Goal: Answer question/provide support: Answer question/provide support

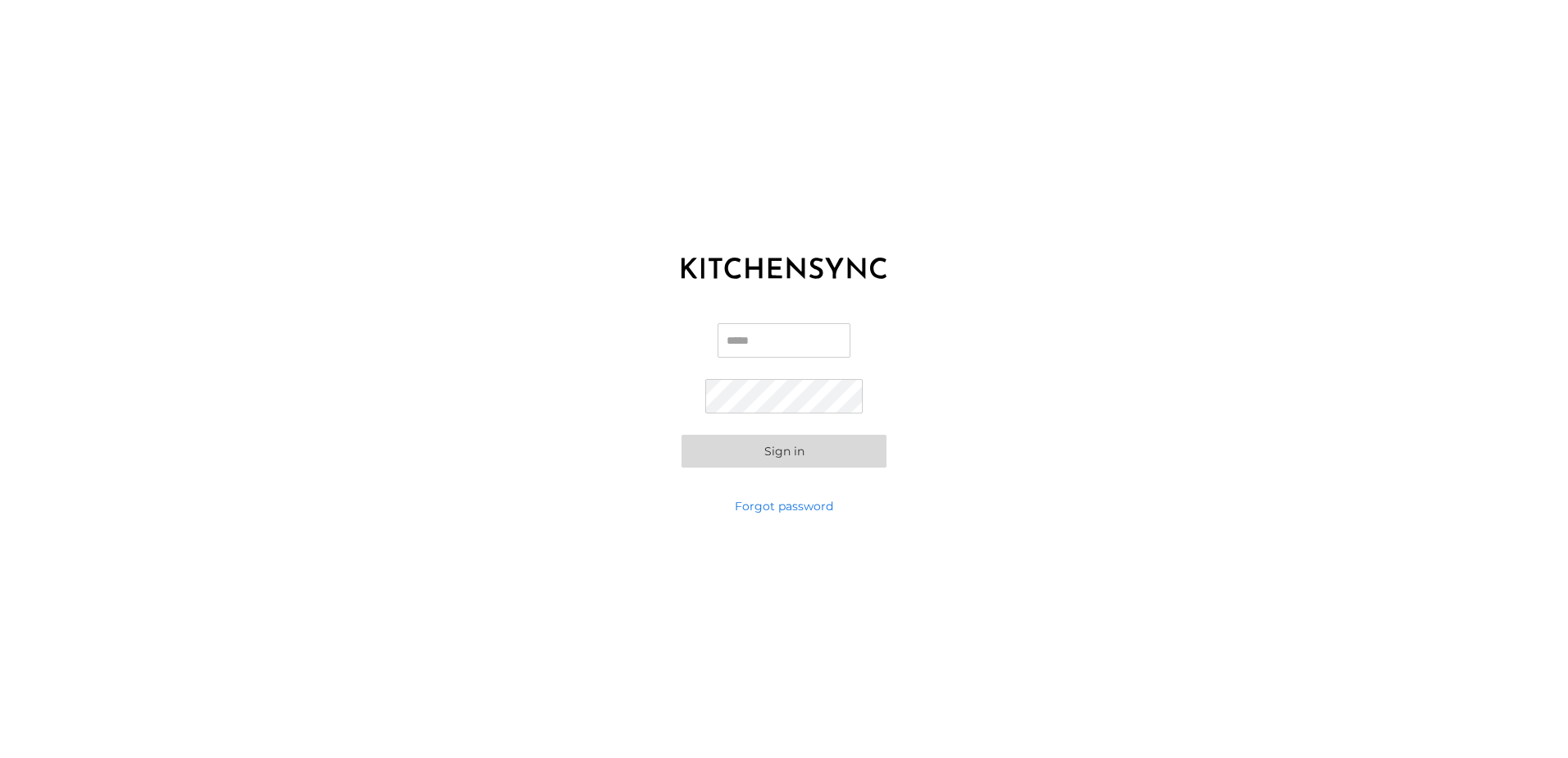
drag, startPoint x: 761, startPoint y: 348, endPoint x: 1058, endPoint y: 460, distance: 317.4
click at [761, 348] on input "Email" at bounding box center [784, 340] width 133 height 35
paste input "**********"
type input "**********"
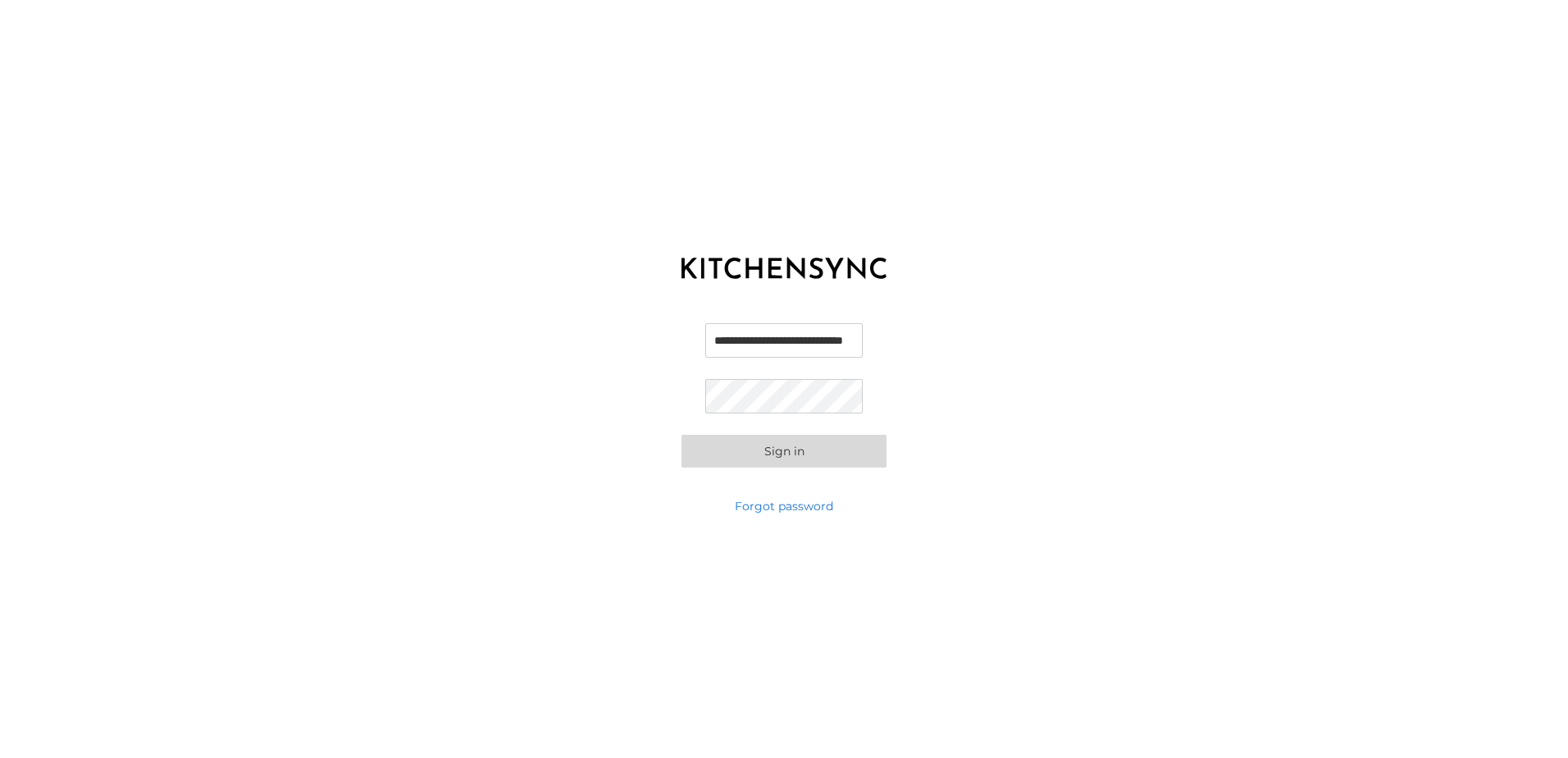
scroll to position [0, 0]
click at [394, 506] on div "**********" at bounding box center [784, 379] width 1568 height 758
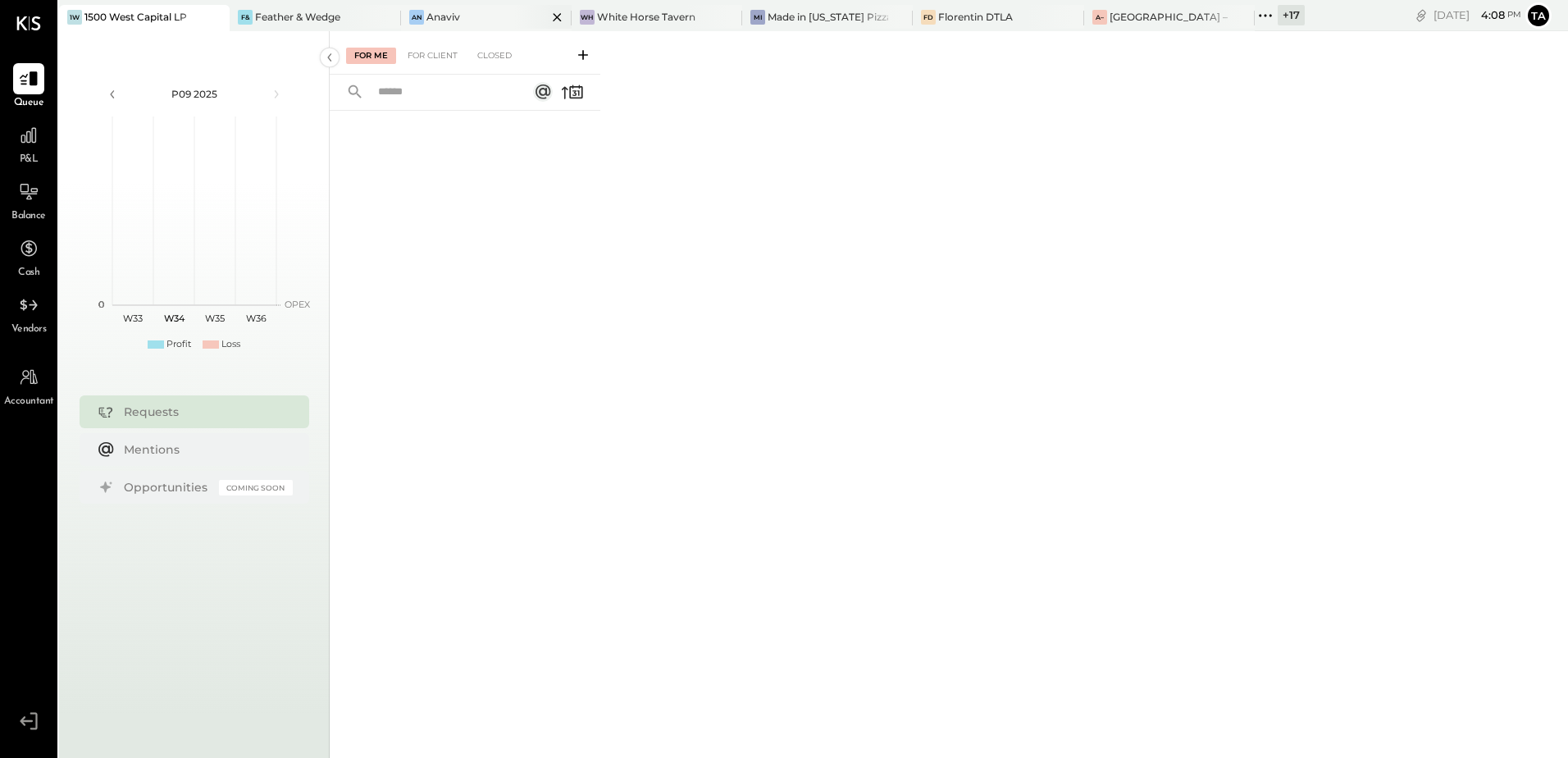
click at [464, 22] on div "An Anaviv" at bounding box center [474, 17] width 146 height 15
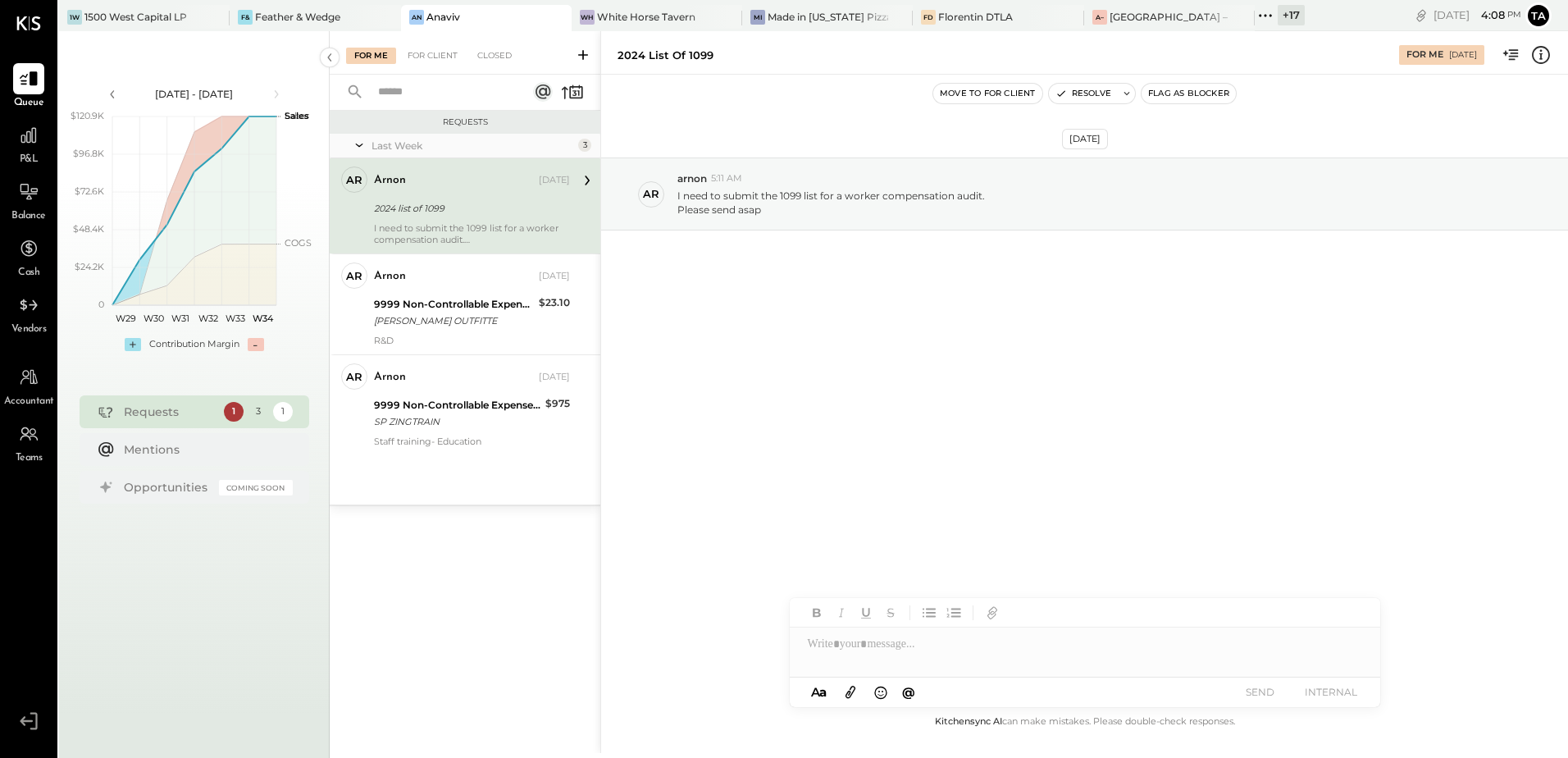
drag, startPoint x: 1522, startPoint y: 0, endPoint x: 967, endPoint y: 524, distance: 763.3
click at [967, 524] on div "[DATE] ar arnon 5:11 AM I need to submit the 1099 list for a worker compensatio…" at bounding box center [1084, 393] width 967 height 637
click at [440, 209] on div "2024 list of 1099" at bounding box center [469, 208] width 191 height 17
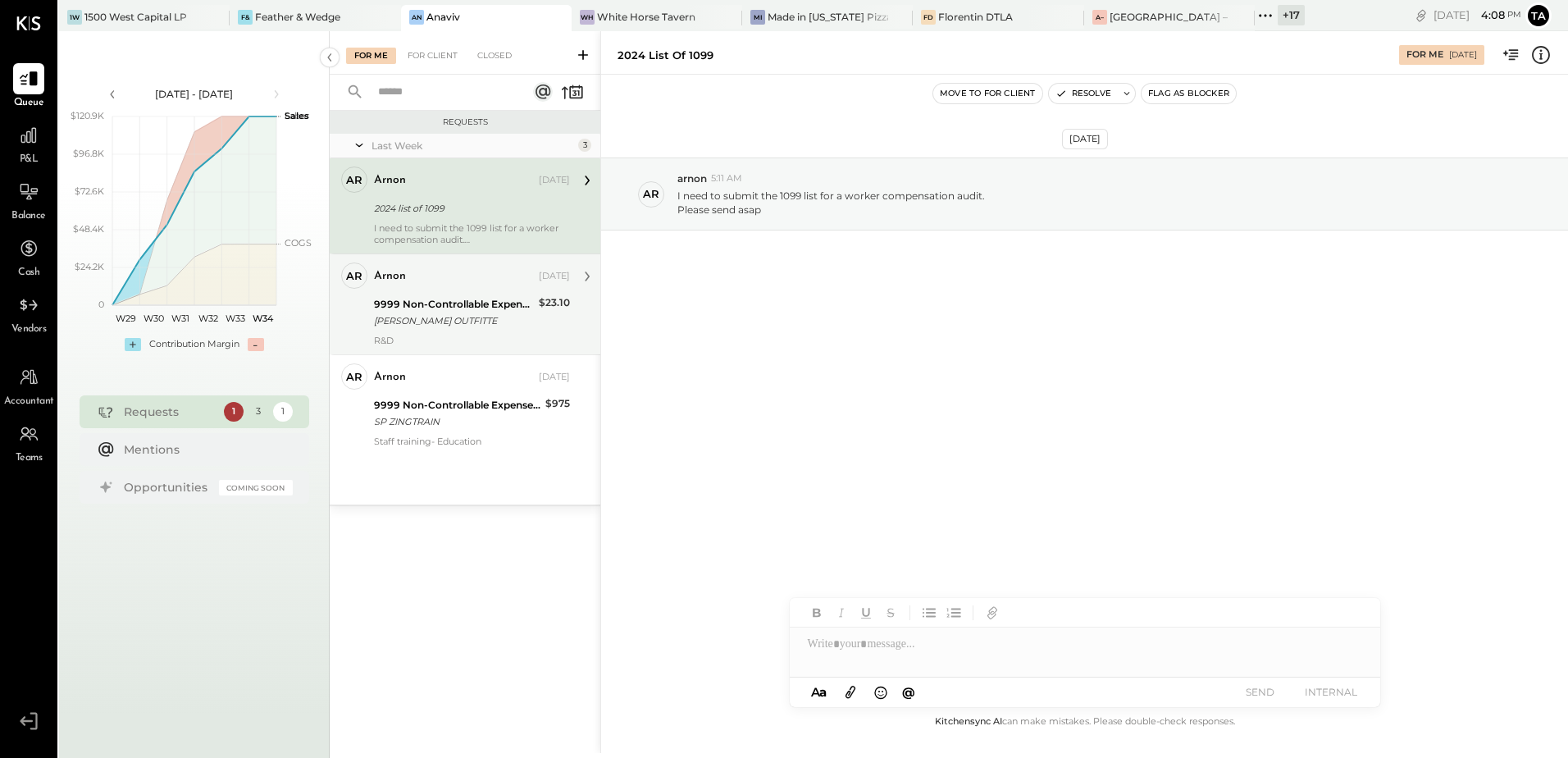
click at [440, 292] on div "arnon [DATE] 9999 Non-Controllable Expenses:Other Income and Expenses:To Be Cla…" at bounding box center [472, 304] width 196 height 84
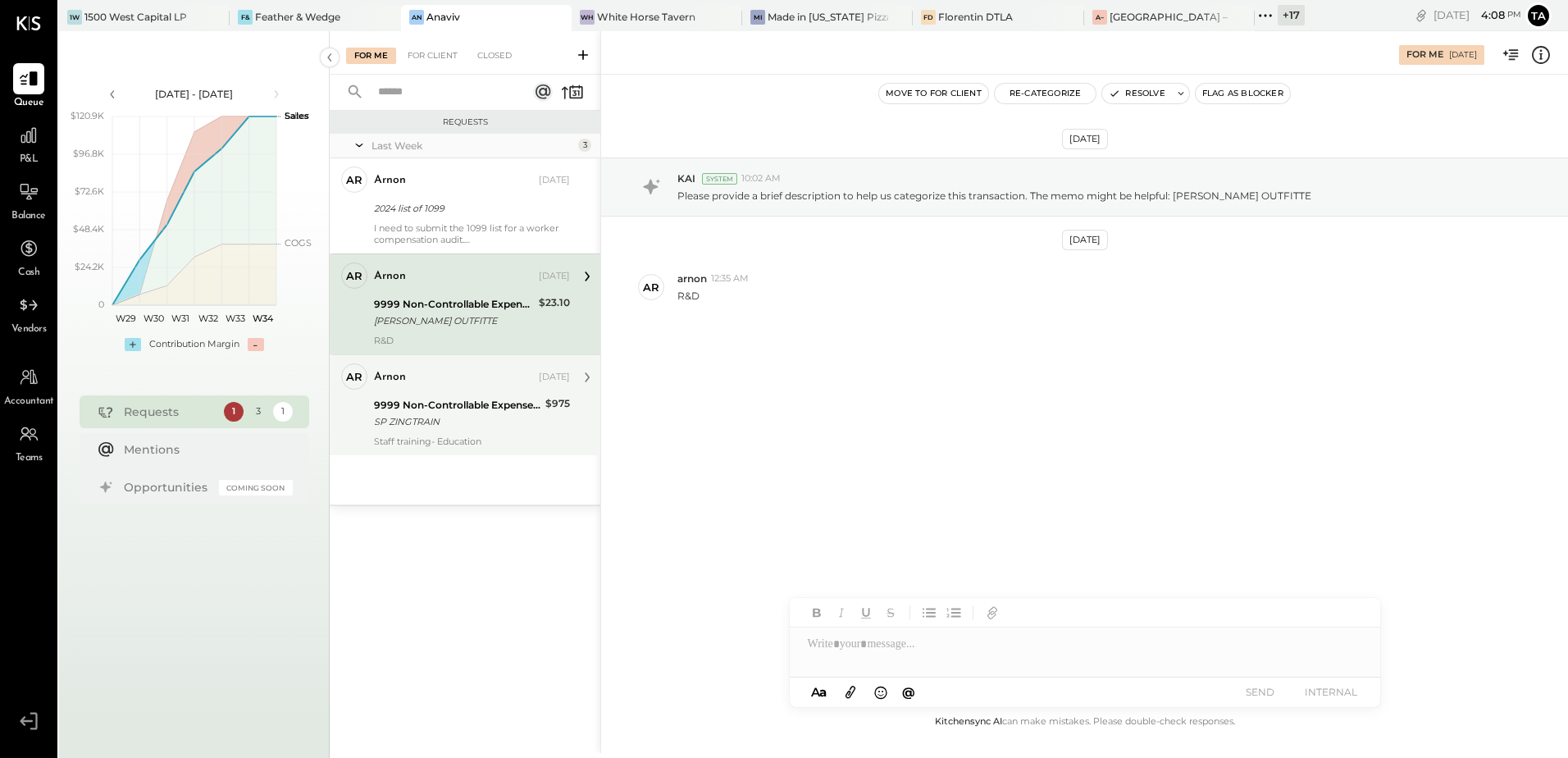
click at [462, 411] on div "9999 Non-Controllable Expenses:Other Income and Expenses:To Be Classified" at bounding box center [457, 405] width 166 height 17
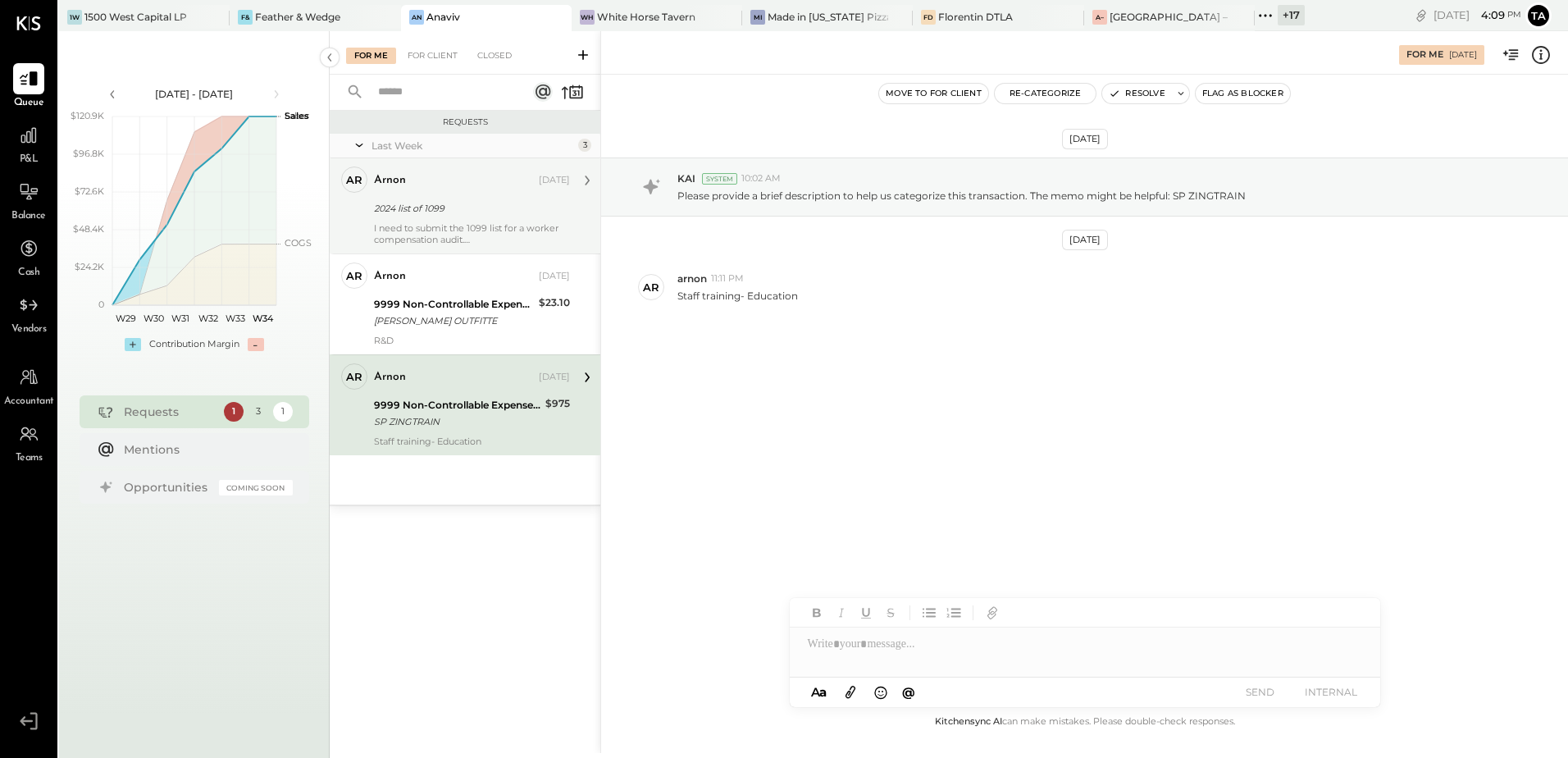
click at [441, 214] on div "2024 list of 1099" at bounding box center [469, 208] width 191 height 17
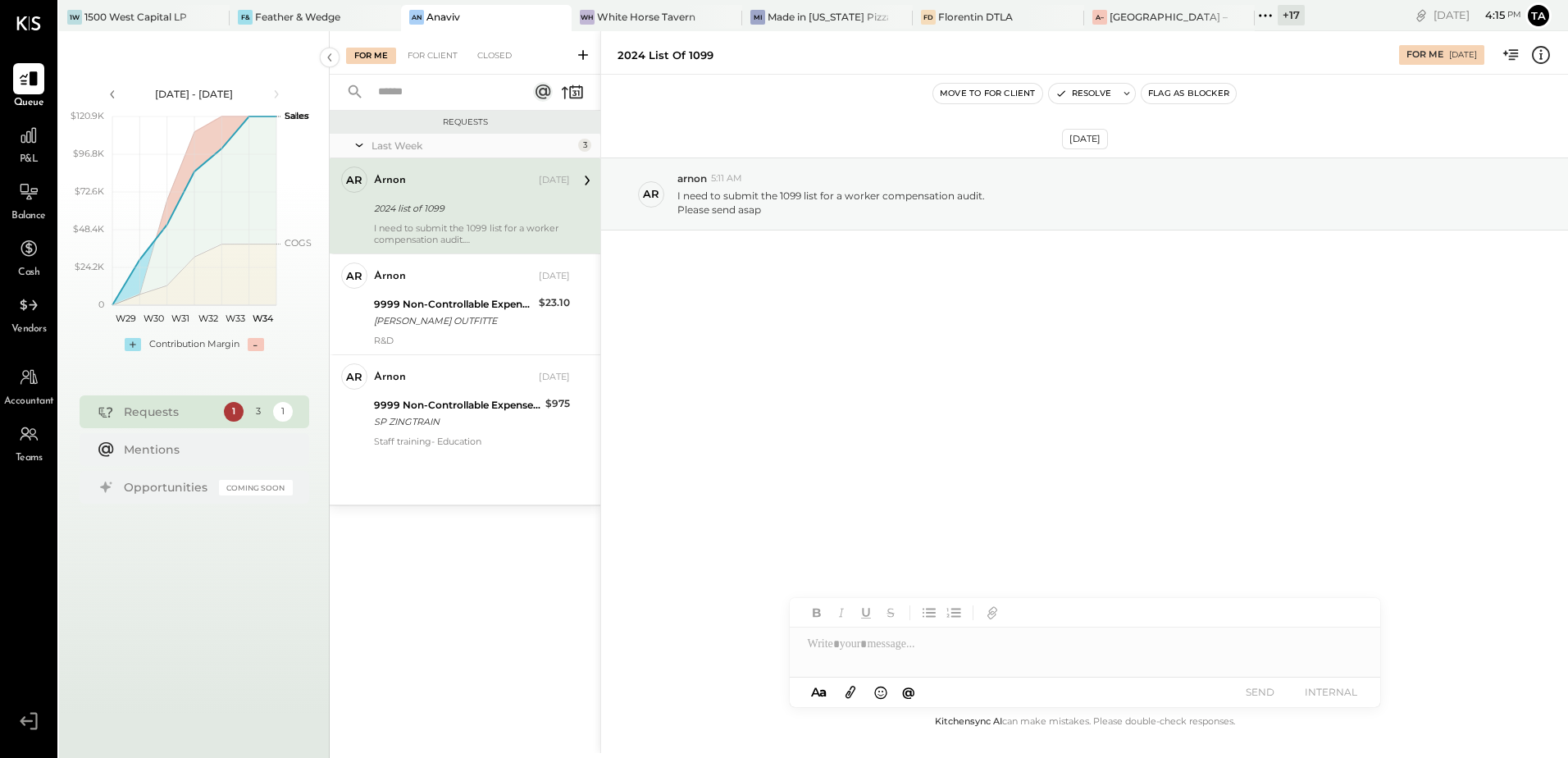
click at [460, 197] on div "arnon [DATE] 2024 list of 1099 I need to submit the 1099 list for a worker comp…" at bounding box center [472, 206] width 196 height 79
click at [949, 398] on div "[DATE] ar arnon 5:11 AM I need to submit the 1099 list for a worker compensatio…" at bounding box center [1084, 393] width 967 height 637
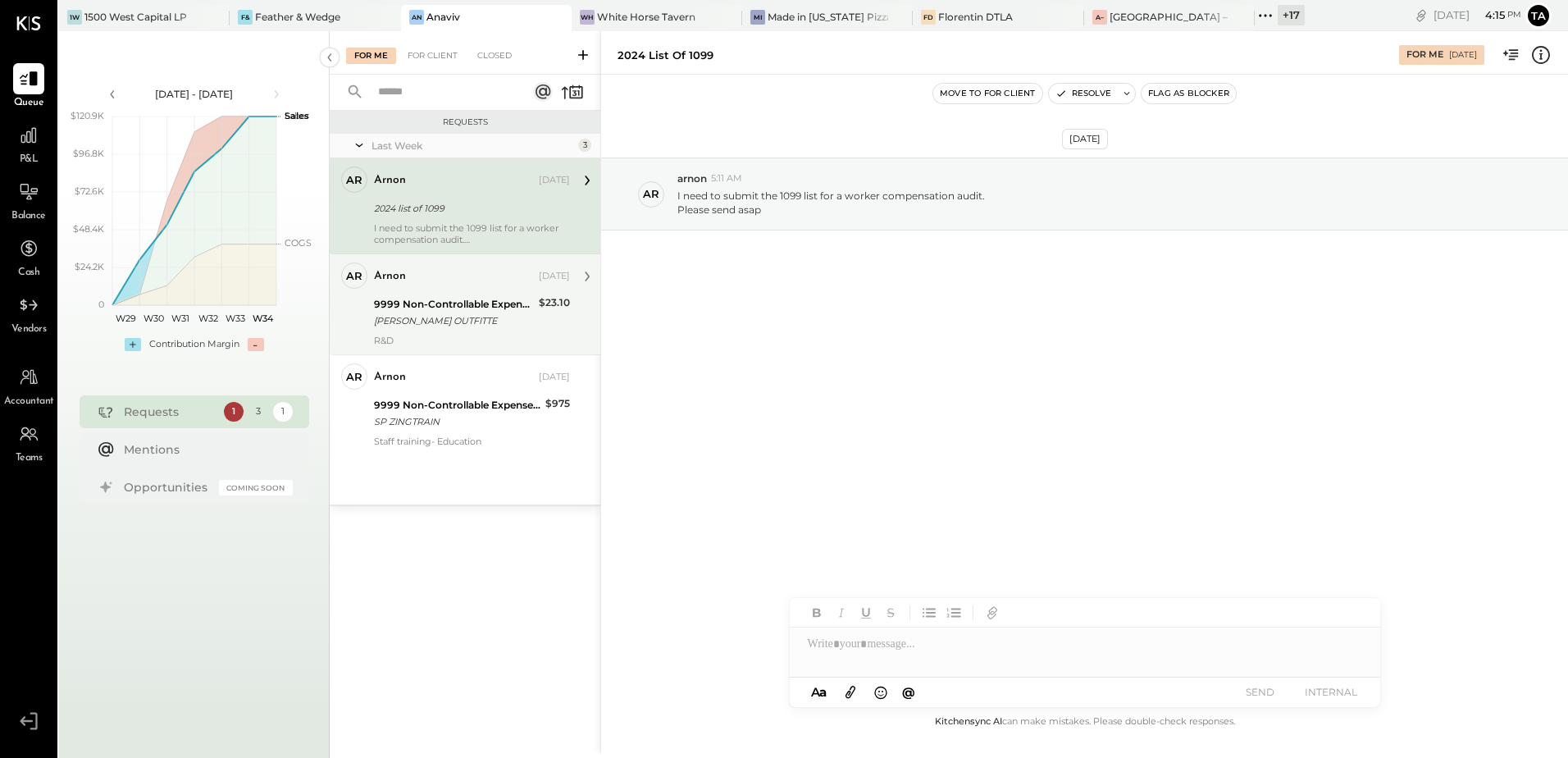
click at [471, 314] on div "[PERSON_NAME] OUTFITTE" at bounding box center [454, 321] width 160 height 17
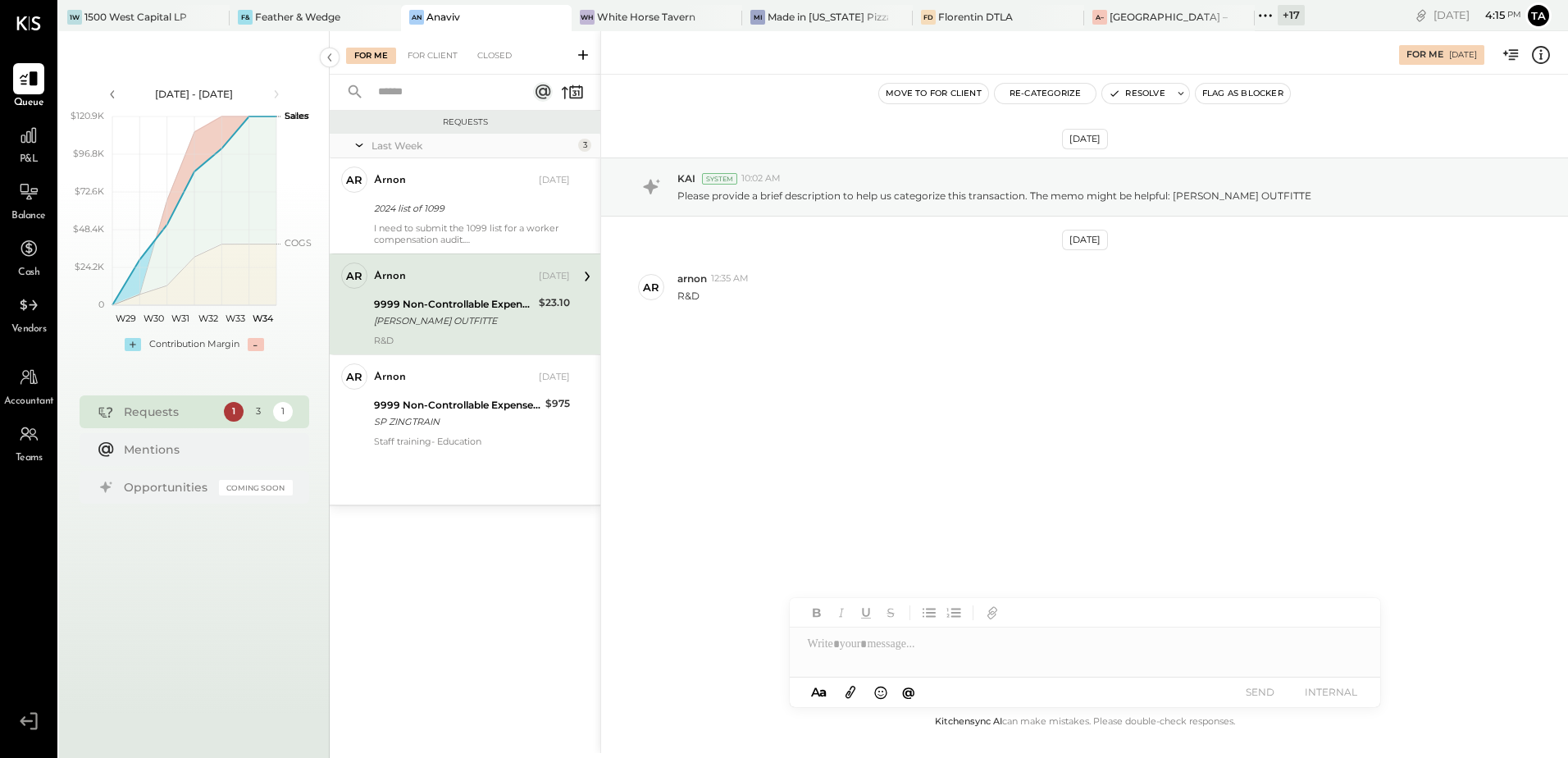
click at [419, 331] on div "arnon [DATE] 9999 Non-Controllable Expenses:Other Income and Expenses:To Be Cla…" at bounding box center [472, 304] width 196 height 84
click at [941, 338] on div "[DATE] KAI System 10:02 AM Please provide a brief description to help us catego…" at bounding box center [1084, 277] width 967 height 324
click at [1149, 94] on button "Resolve" at bounding box center [1137, 94] width 69 height 20
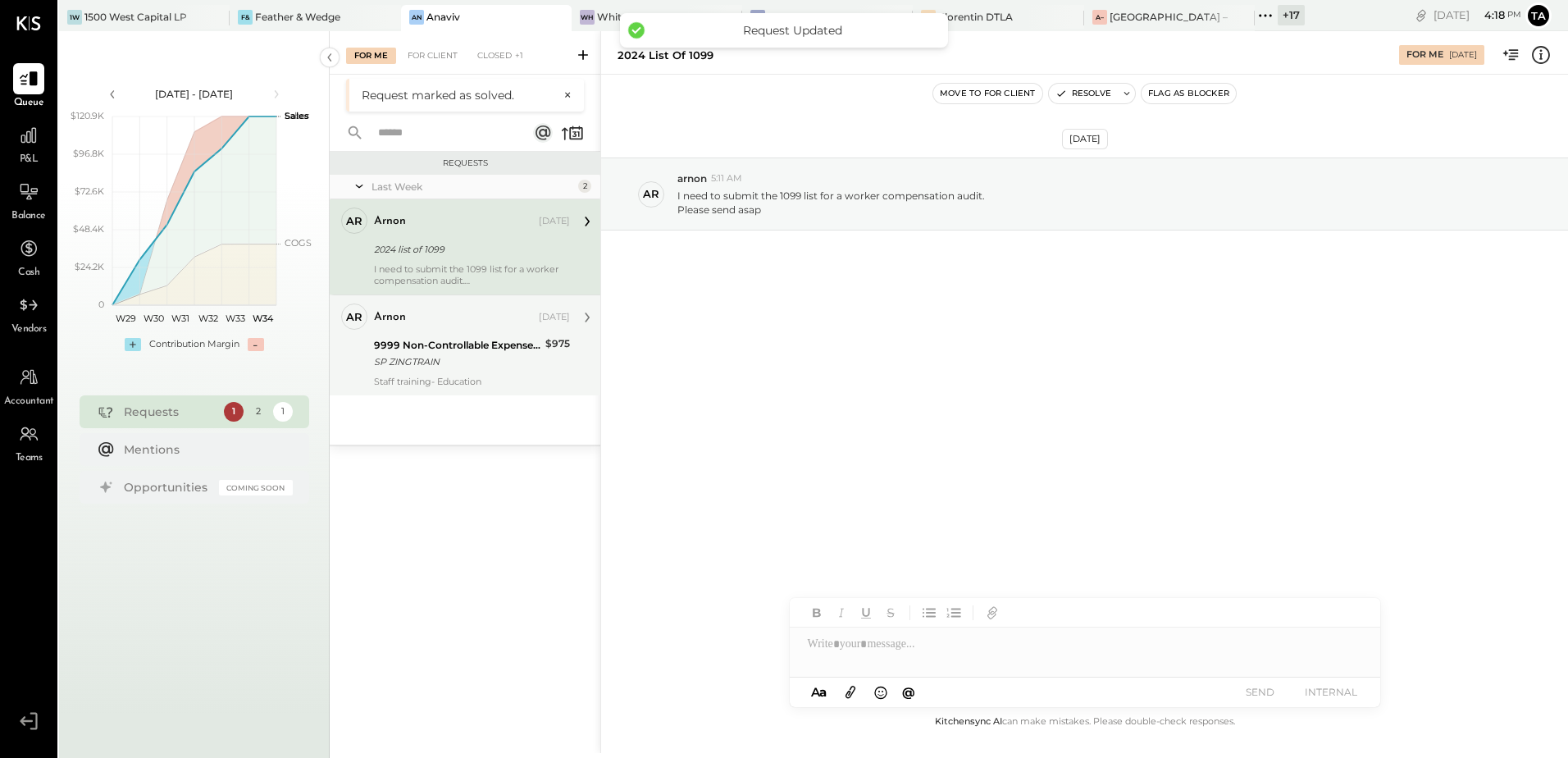
click at [439, 357] on div "SP ZINGTRAIN" at bounding box center [457, 361] width 166 height 17
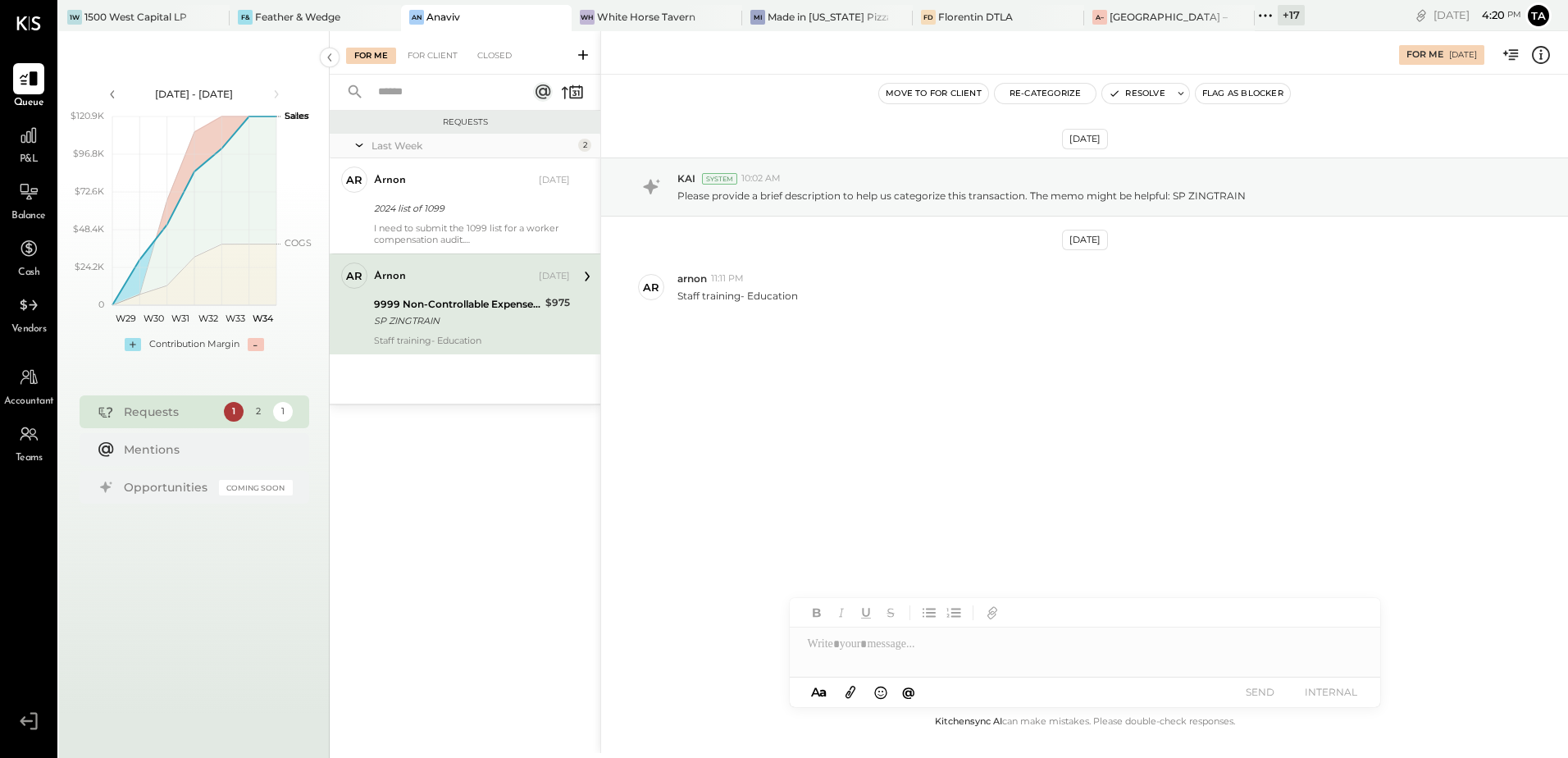
drag, startPoint x: 776, startPoint y: 368, endPoint x: 863, endPoint y: 385, distance: 88.6
click at [776, 368] on div "[DATE] KAI System 10:02 AM Please provide a brief description to help us catego…" at bounding box center [1084, 277] width 967 height 324
click at [833, 425] on div "[DATE] KAI System 10:02 AM Please provide a brief description to help us catego…" at bounding box center [1084, 277] width 967 height 324
click at [920, 646] on div at bounding box center [1084, 643] width 591 height 33
click at [500, 314] on div "SP ZINGTRAIN" at bounding box center [457, 321] width 166 height 17
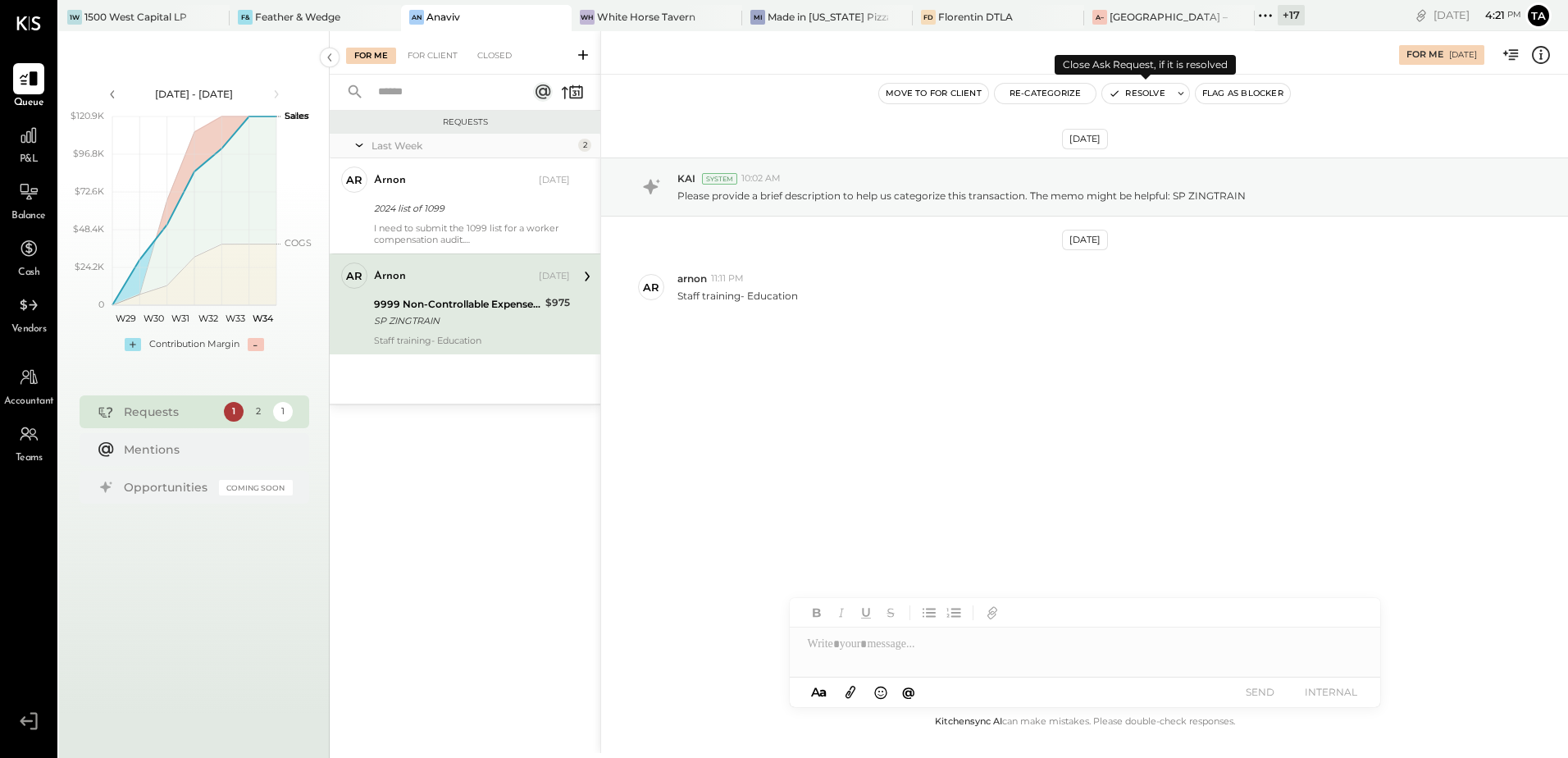
click at [1132, 93] on button "Resolve" at bounding box center [1137, 94] width 69 height 20
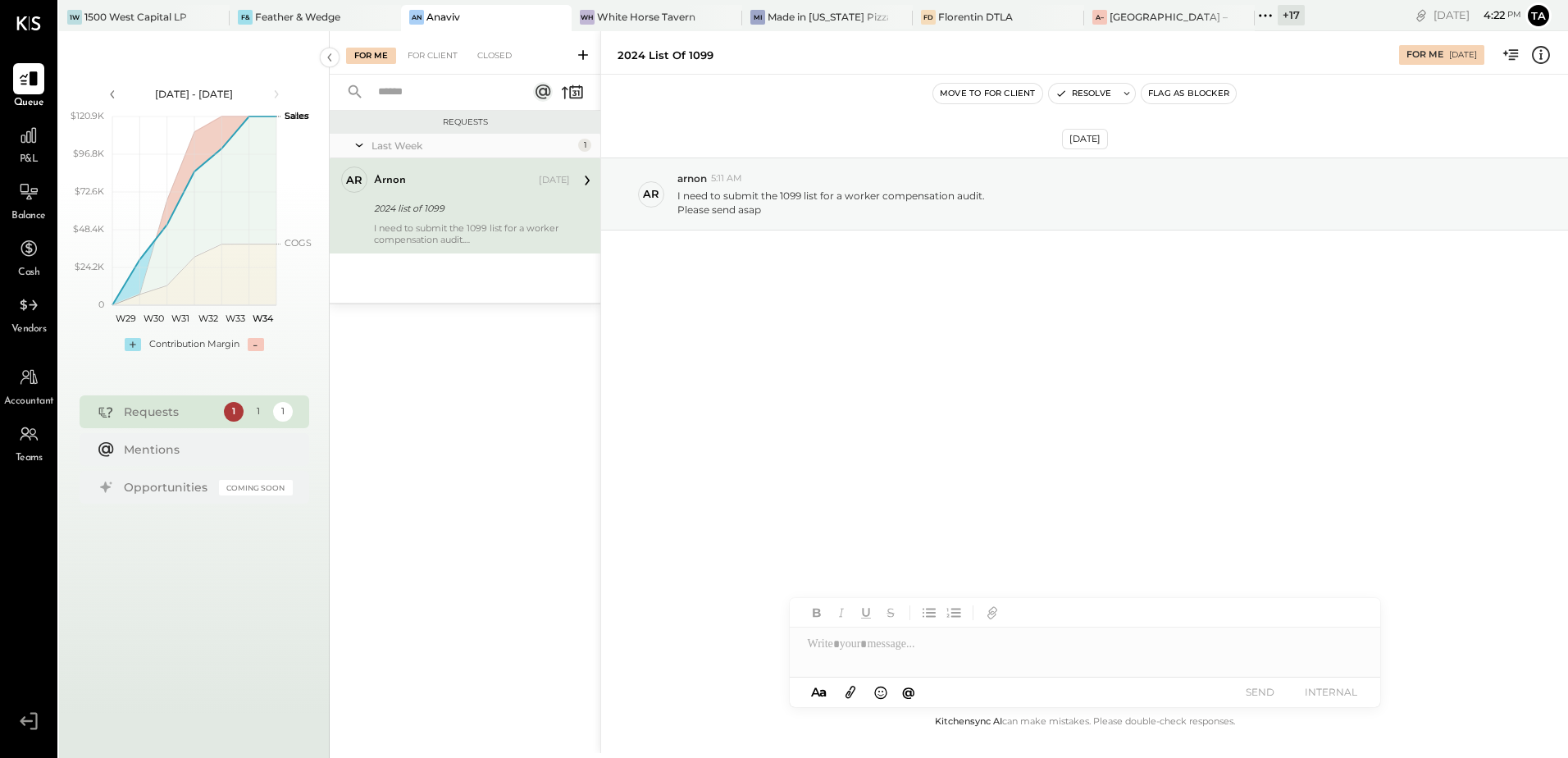
click at [452, 217] on div "2024 list of 1099" at bounding box center [469, 209] width 191 height 20
click at [736, 505] on div "[DATE] ar arnon 5:11 AM I need to submit the 1099 list for a worker compensatio…" at bounding box center [1084, 393] width 967 height 637
click at [884, 353] on div "[DATE] ar arnon 5:11 AM I need to submit the 1099 list for a worker compensatio…" at bounding box center [1084, 235] width 967 height 237
click at [1215, 348] on div "[DATE] ar arnon 5:11 AM I need to submit the 1099 list for a worker compensatio…" at bounding box center [1084, 235] width 967 height 237
drag, startPoint x: 1061, startPoint y: 380, endPoint x: 1056, endPoint y: 387, distance: 8.6
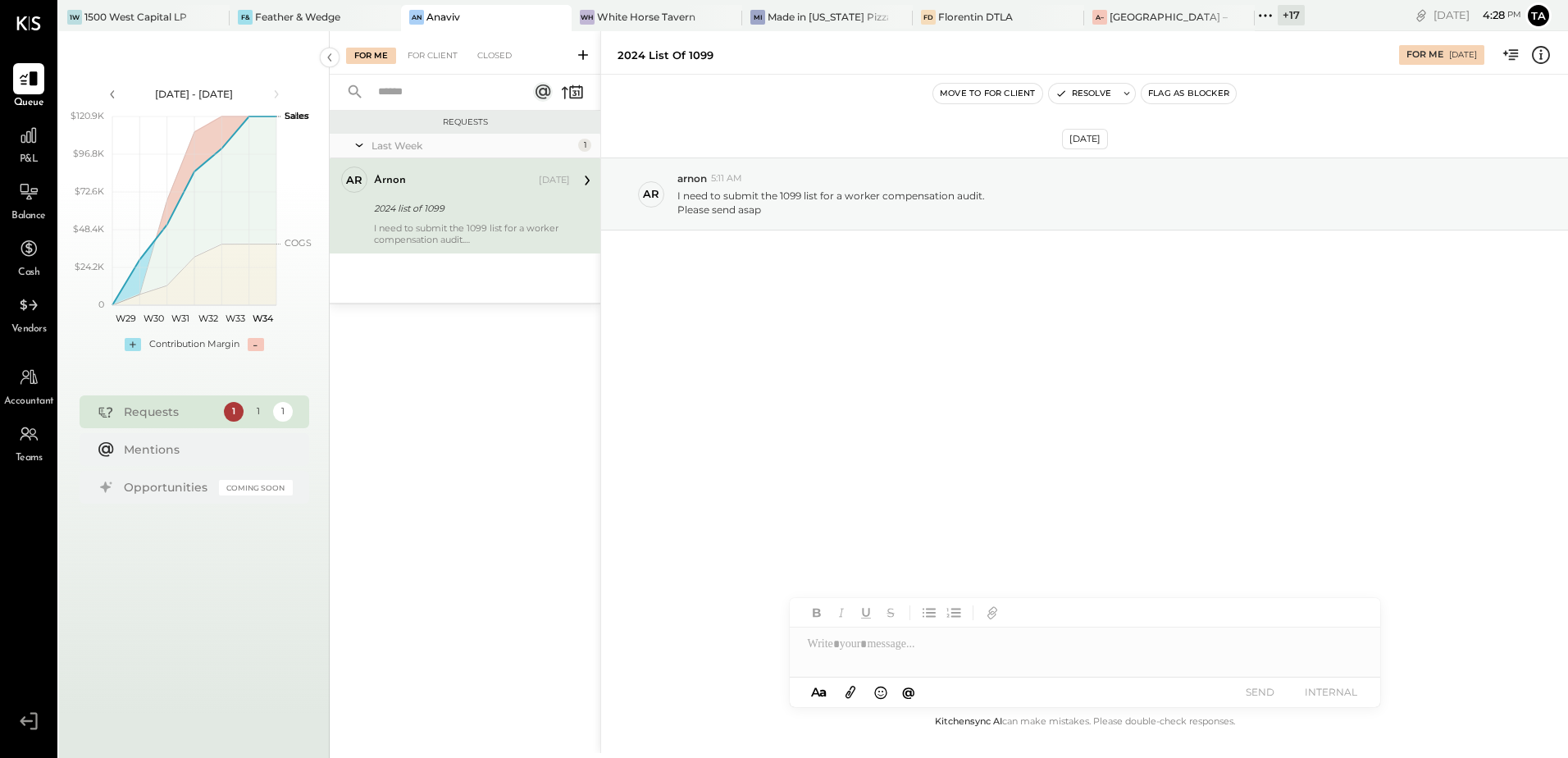
click at [1061, 380] on div "[DATE] ar arnon 5:11 AM I need to submit the 1099 list for a worker compensatio…" at bounding box center [1084, 393] width 967 height 637
click at [501, 204] on div "2024 list of 1099" at bounding box center [469, 208] width 191 height 17
click at [1002, 455] on div "[DATE] ar arnon 5:11 AM I need to submit the 1099 list for a worker compensatio…" at bounding box center [1084, 393] width 967 height 637
click at [901, 637] on div at bounding box center [1084, 643] width 591 height 33
click at [1345, 652] on icon at bounding box center [1345, 645] width 20 height 20
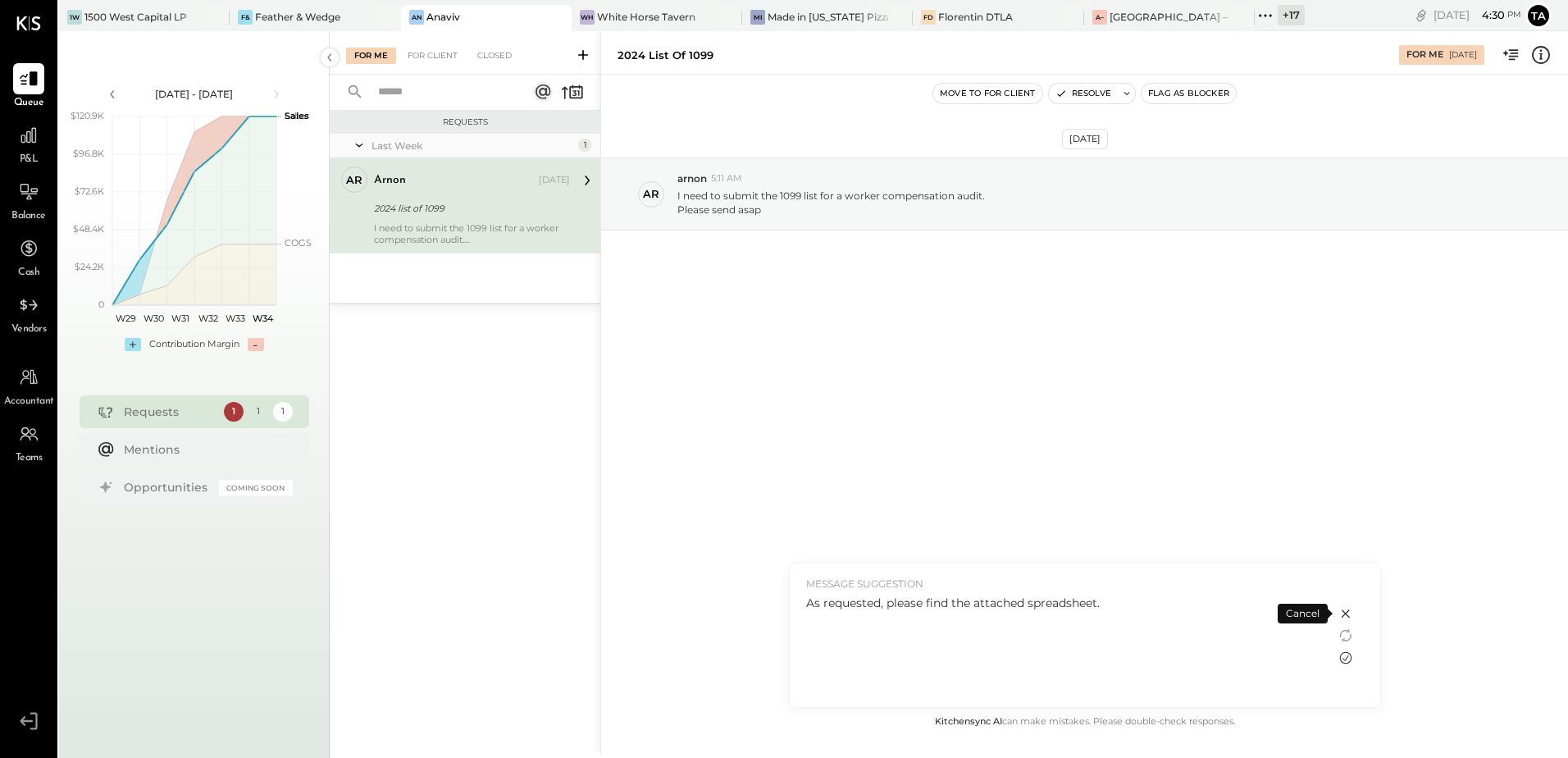
click at [1345, 663] on icon at bounding box center [1345, 658] width 12 height 12
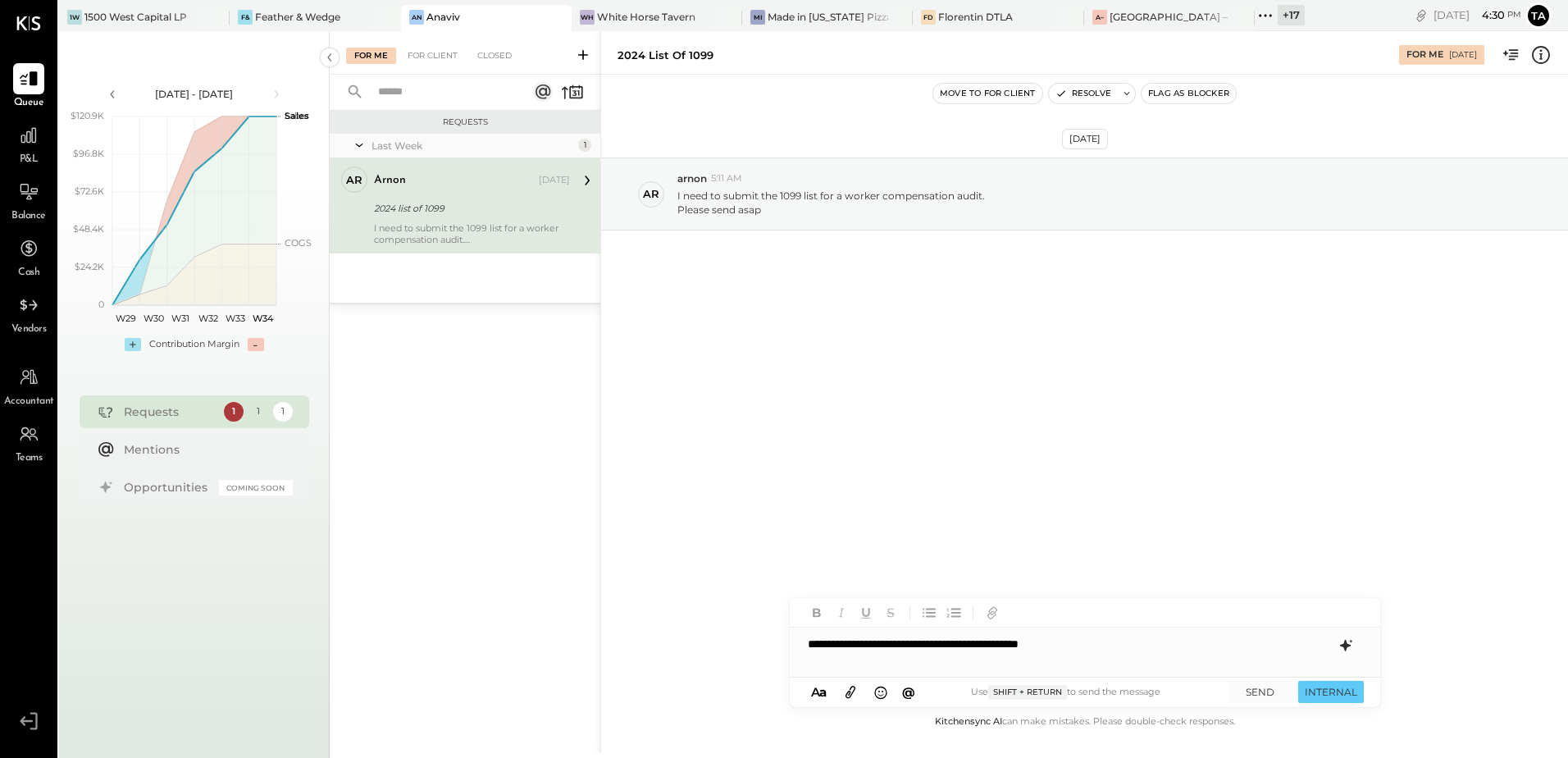
click at [853, 694] on icon at bounding box center [851, 693] width 10 height 12
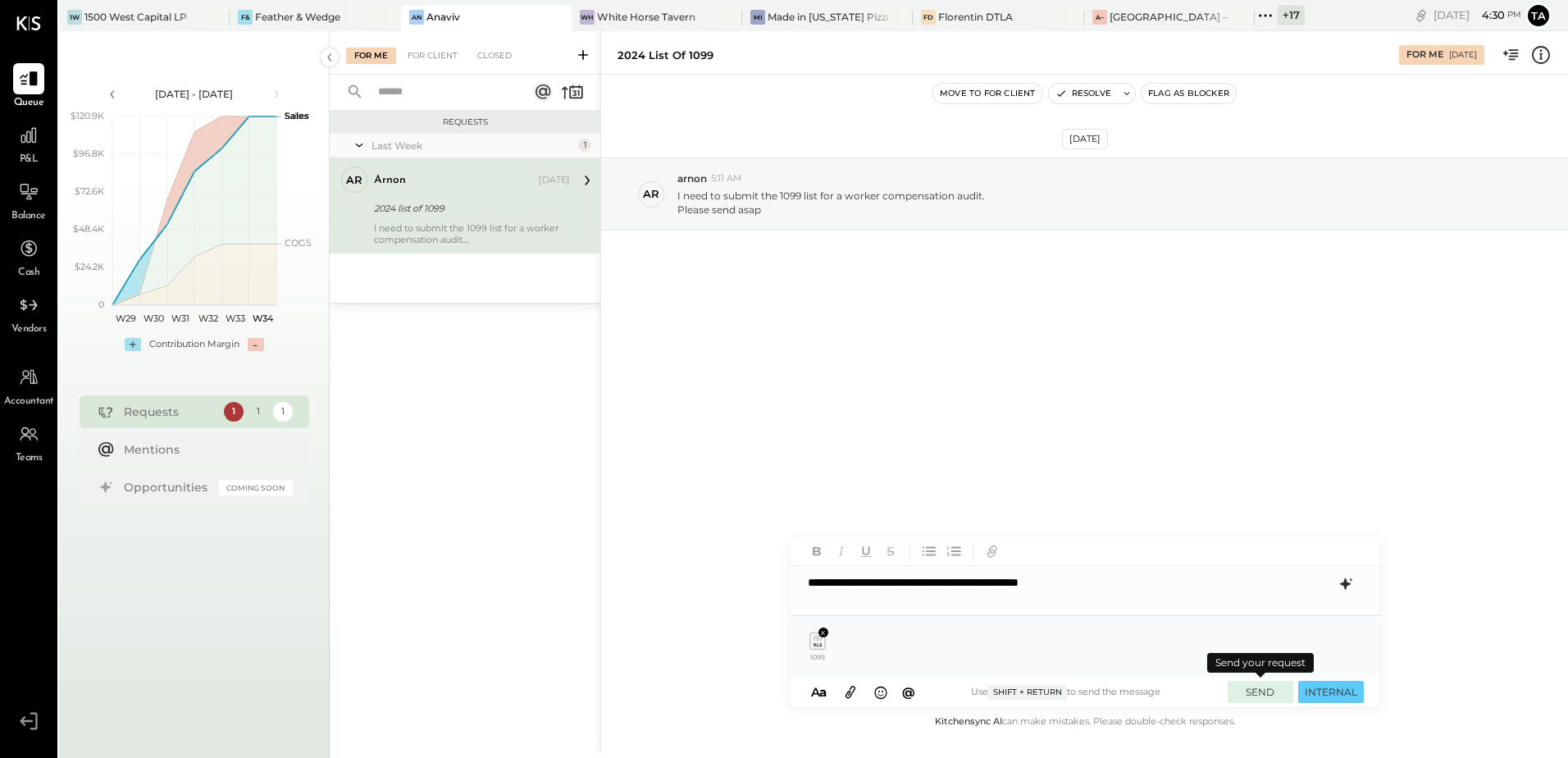
click at [1258, 695] on button "SEND" at bounding box center [1260, 692] width 65 height 22
